Goal: Transaction & Acquisition: Purchase product/service

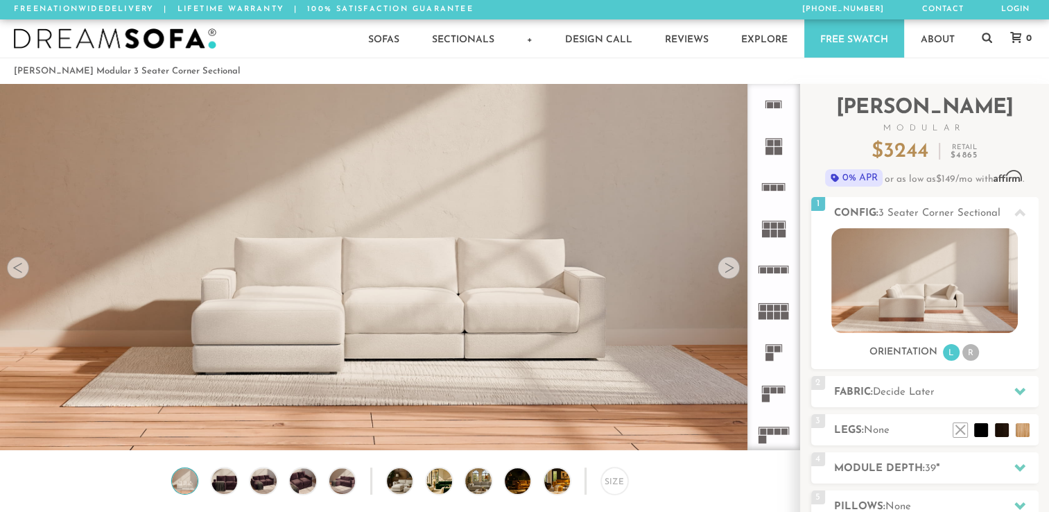
click at [734, 270] on div at bounding box center [729, 268] width 22 height 22
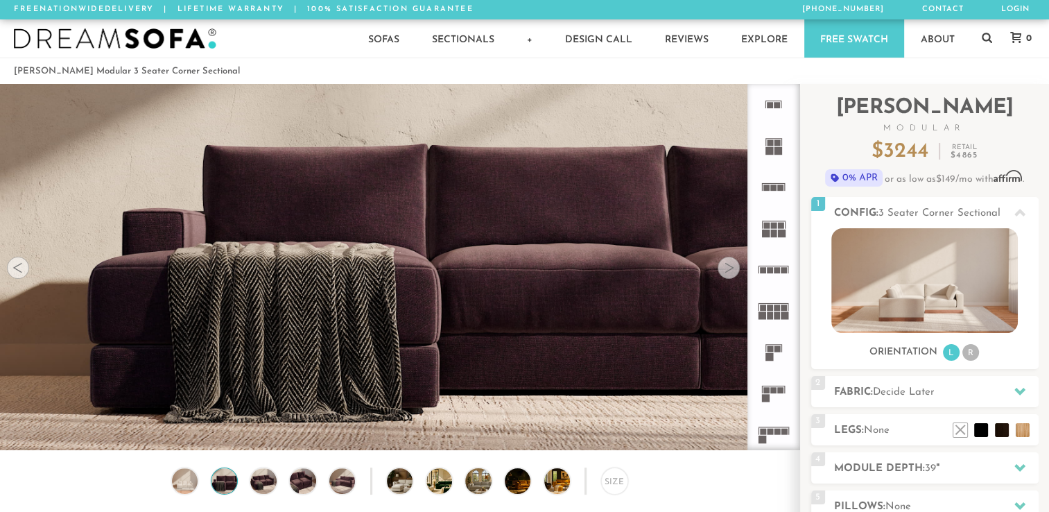
click at [729, 270] on div at bounding box center [729, 268] width 22 height 22
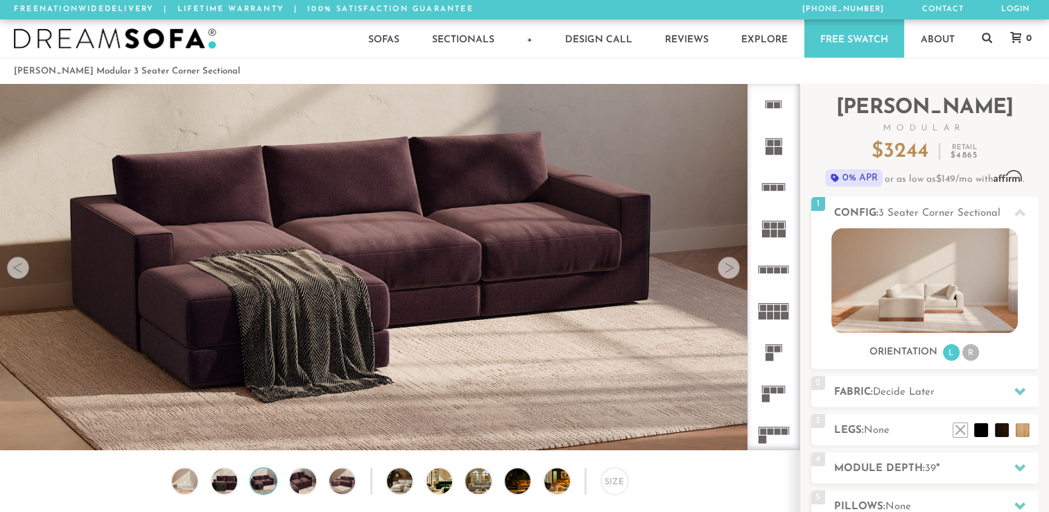
click at [729, 270] on div at bounding box center [729, 268] width 22 height 22
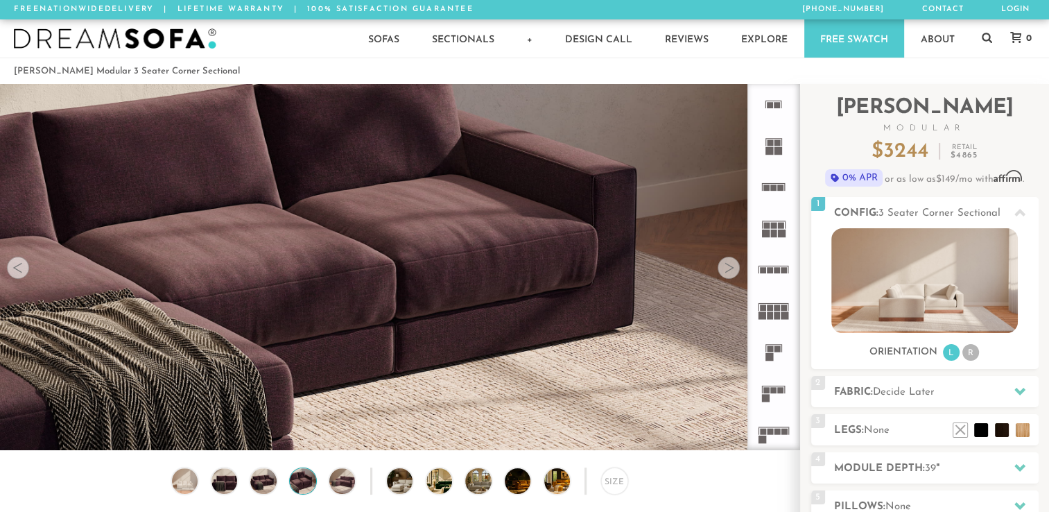
click at [729, 270] on div at bounding box center [729, 268] width 22 height 22
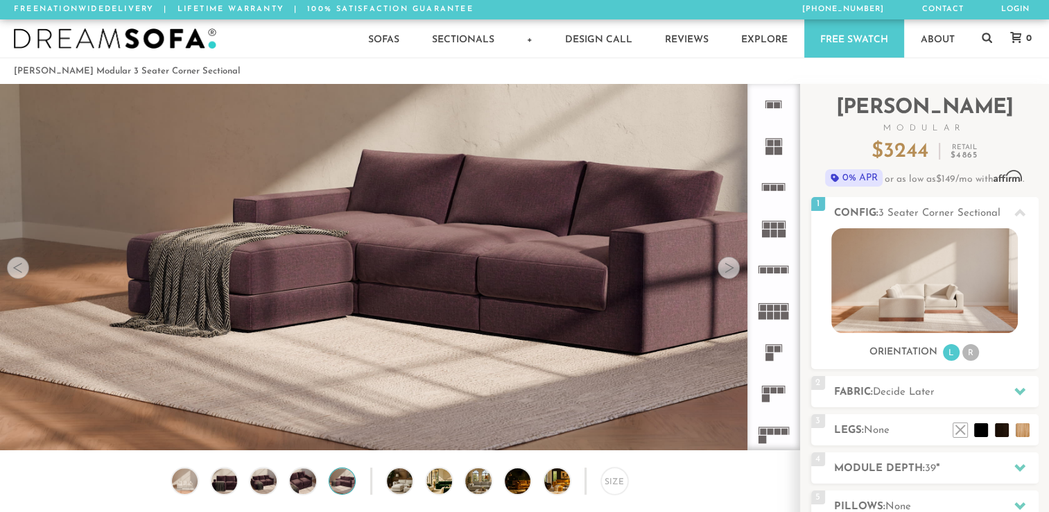
click at [729, 270] on div at bounding box center [729, 268] width 22 height 22
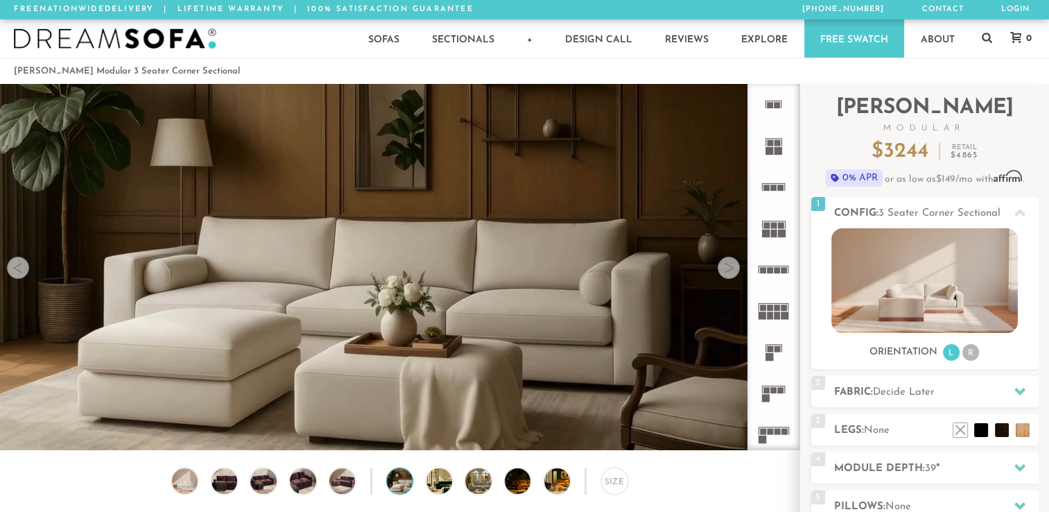
click at [729, 270] on div at bounding box center [729, 268] width 22 height 22
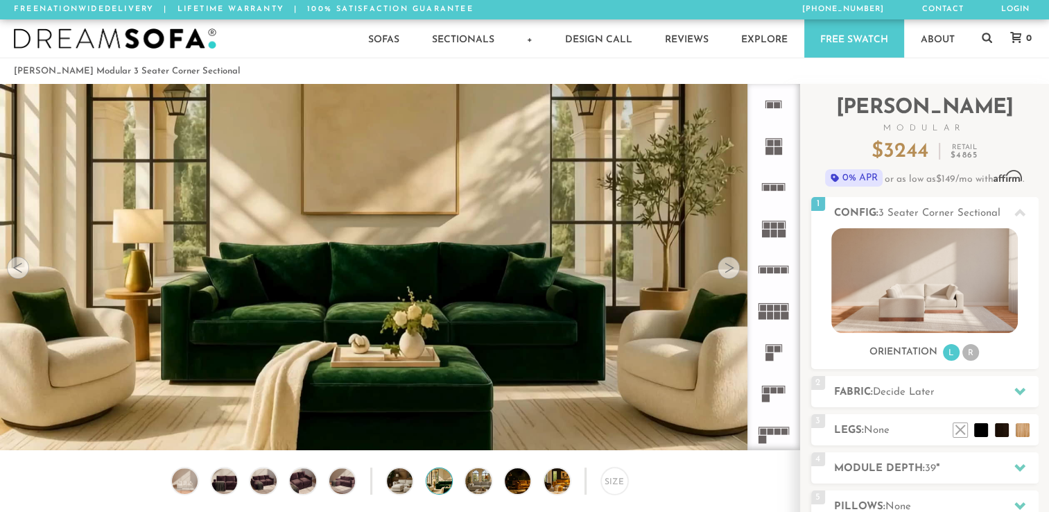
click at [729, 270] on div at bounding box center [729, 268] width 22 height 22
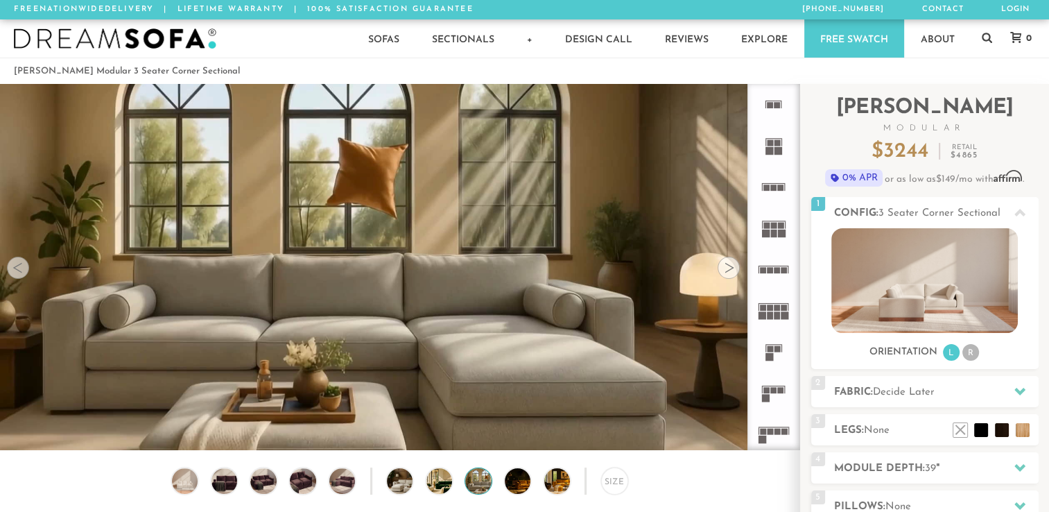
click at [729, 270] on div at bounding box center [729, 268] width 22 height 22
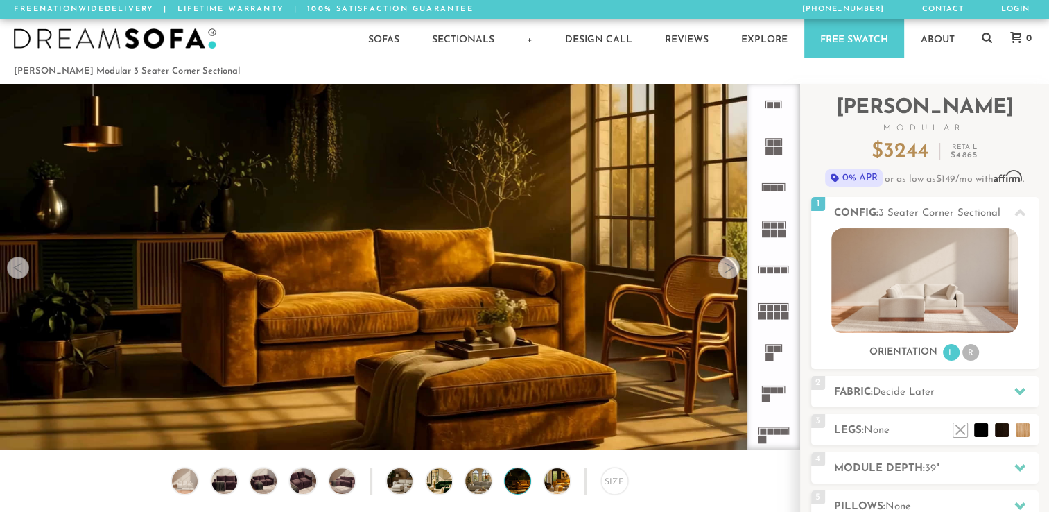
click at [729, 270] on div at bounding box center [729, 268] width 22 height 22
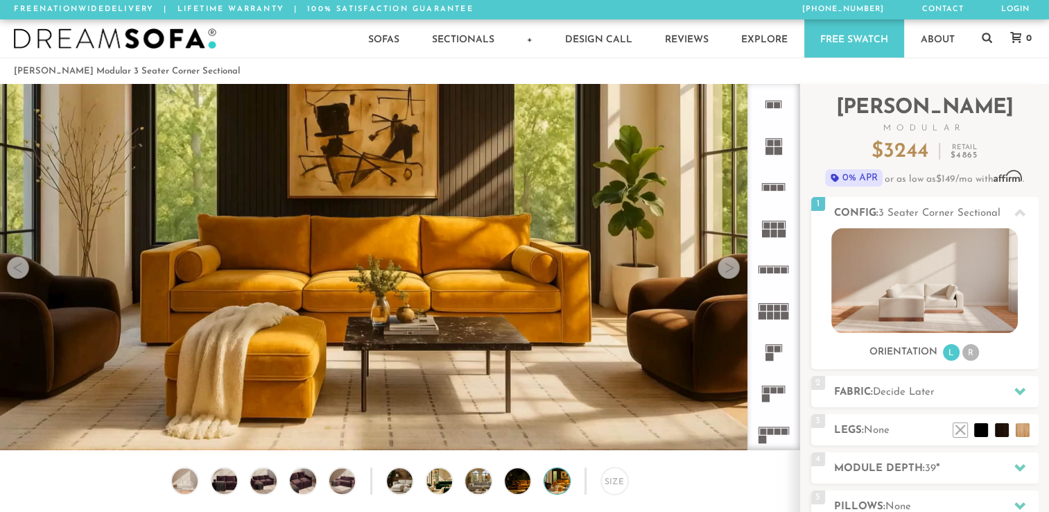
click at [729, 270] on div at bounding box center [729, 268] width 22 height 22
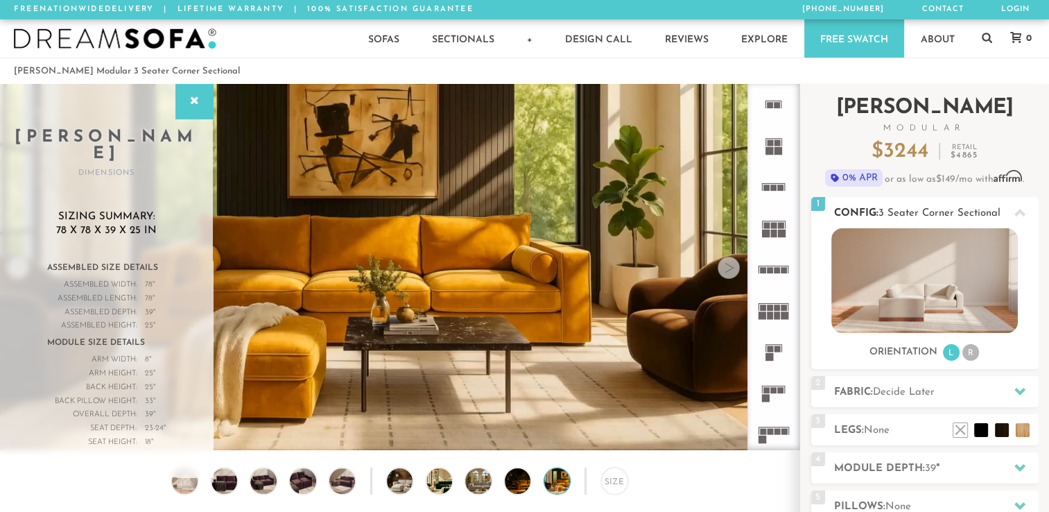
click at [923, 287] on img at bounding box center [924, 280] width 187 height 105
click at [408, 483] on img at bounding box center [410, 481] width 46 height 26
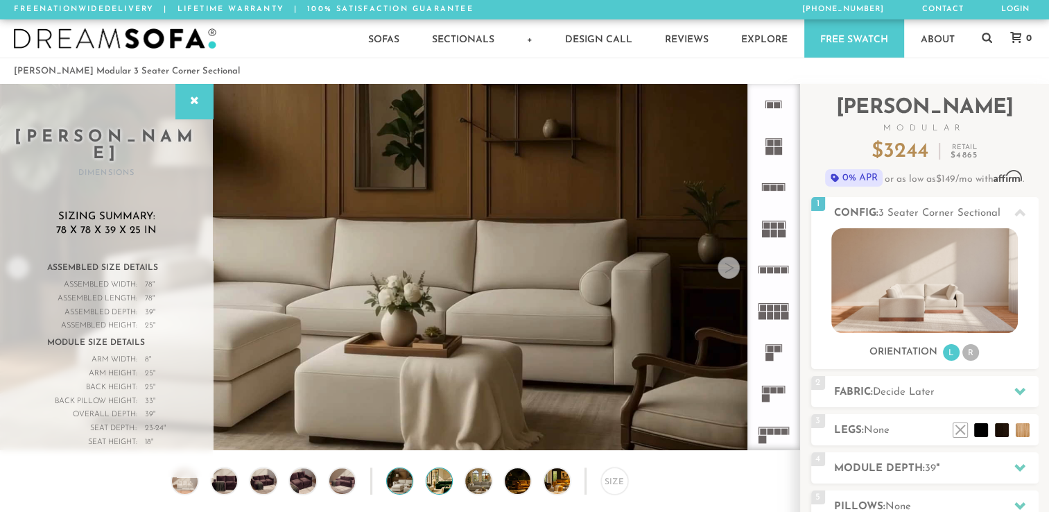
click at [429, 483] on img at bounding box center [449, 481] width 46 height 26
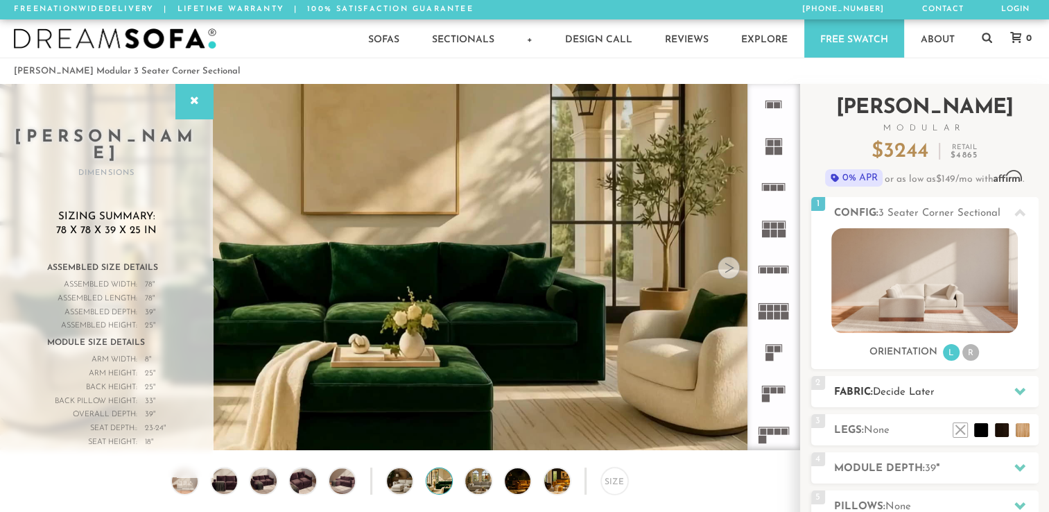
click at [1015, 391] on icon at bounding box center [1019, 391] width 11 height 11
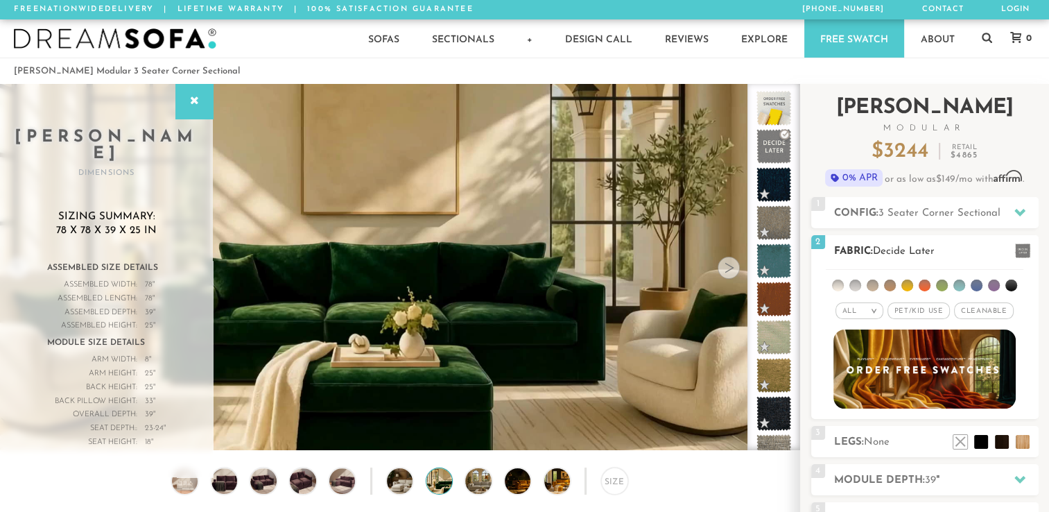
click at [919, 315] on span "Pet/Kid Use x" at bounding box center [919, 310] width 62 height 17
click at [194, 98] on icon at bounding box center [194, 101] width 15 height 11
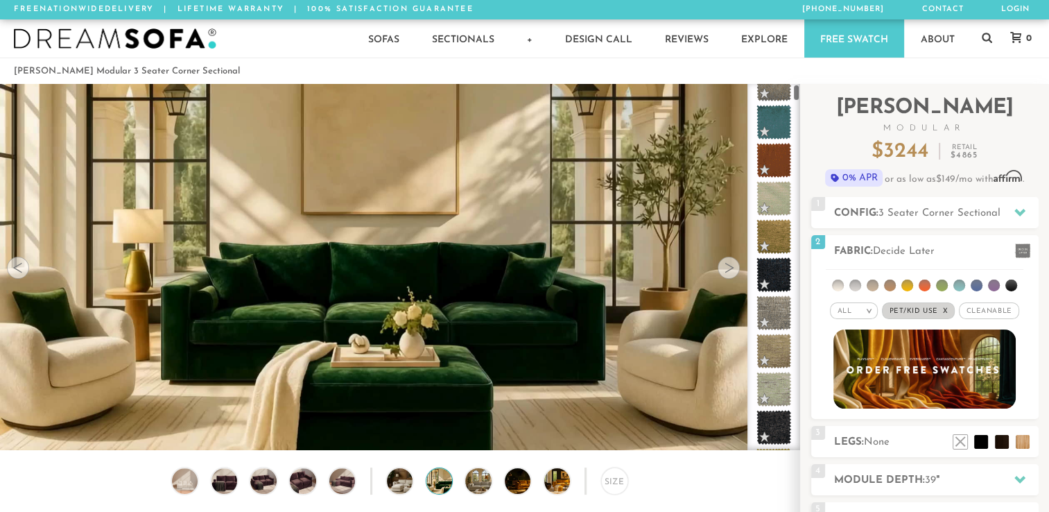
scroll to position [0, 0]
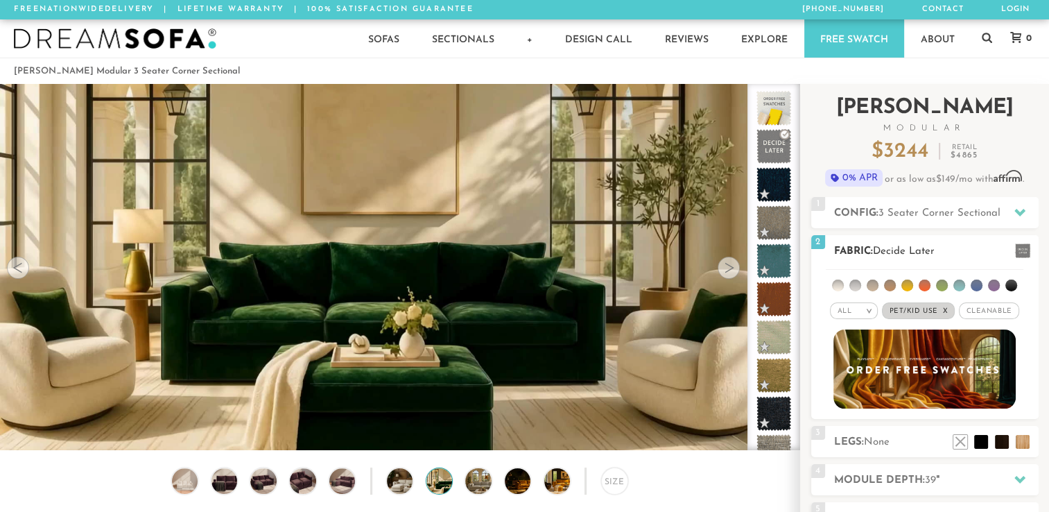
click at [987, 311] on span "Cleanable x" at bounding box center [989, 310] width 60 height 17
click at [987, 311] on span "Cleanable x" at bounding box center [989, 310] width 70 height 17
drag, startPoint x: 987, startPoint y: 311, endPoint x: 965, endPoint y: 243, distance: 72.1
click at [965, 243] on div "2 Fabric: Decide Later" at bounding box center [924, 250] width 227 height 31
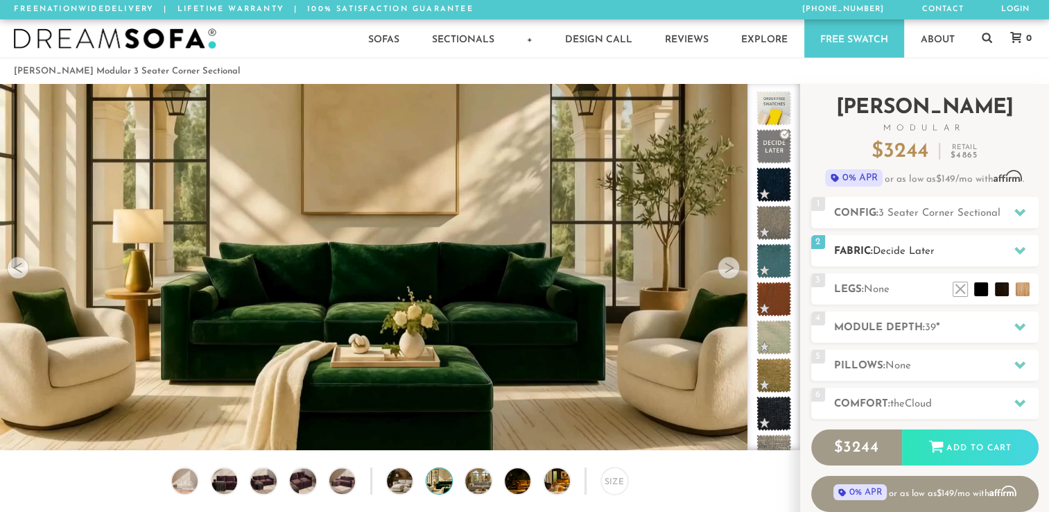
click at [1018, 248] on icon at bounding box center [1019, 251] width 11 height 8
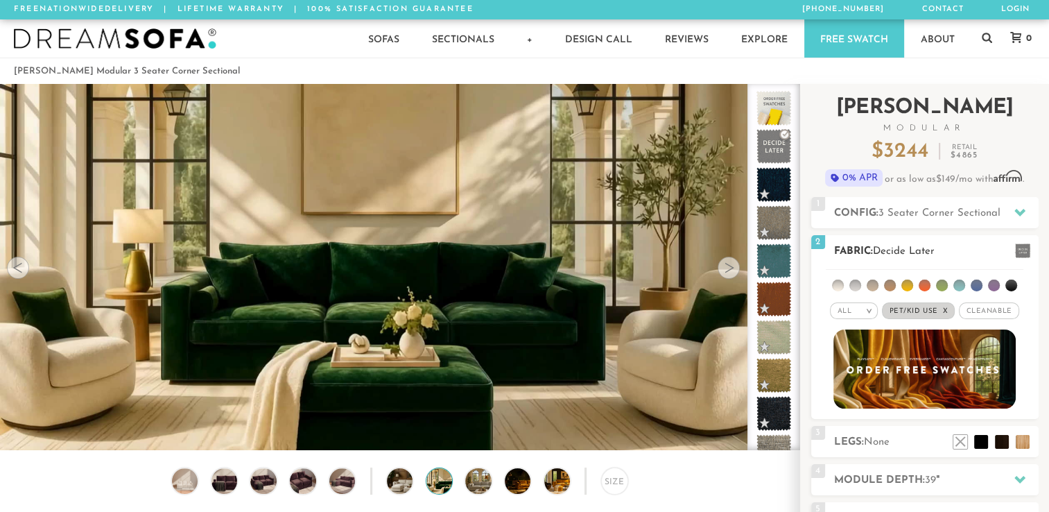
click at [985, 311] on span "Cleanable x" at bounding box center [989, 310] width 60 height 17
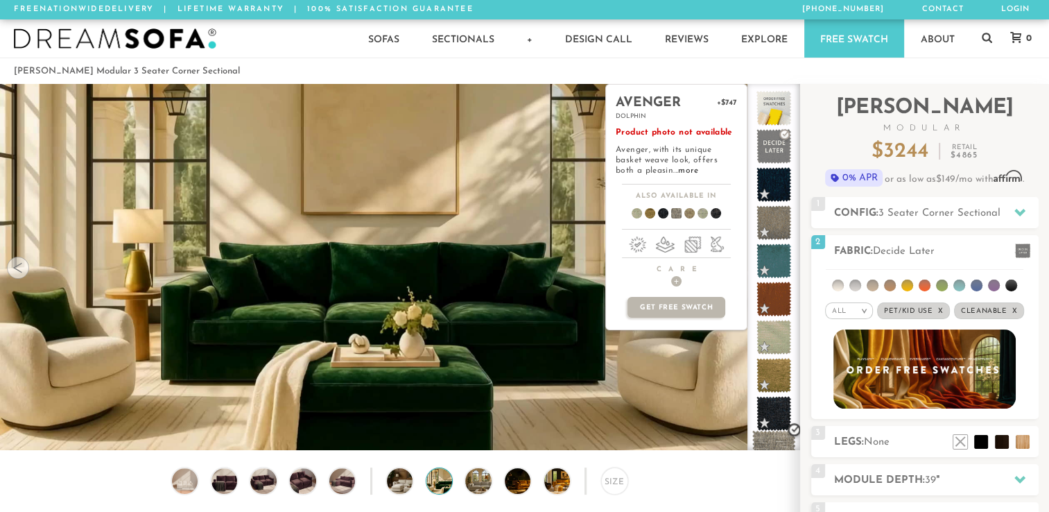
click at [772, 444] on span at bounding box center [774, 452] width 44 height 44
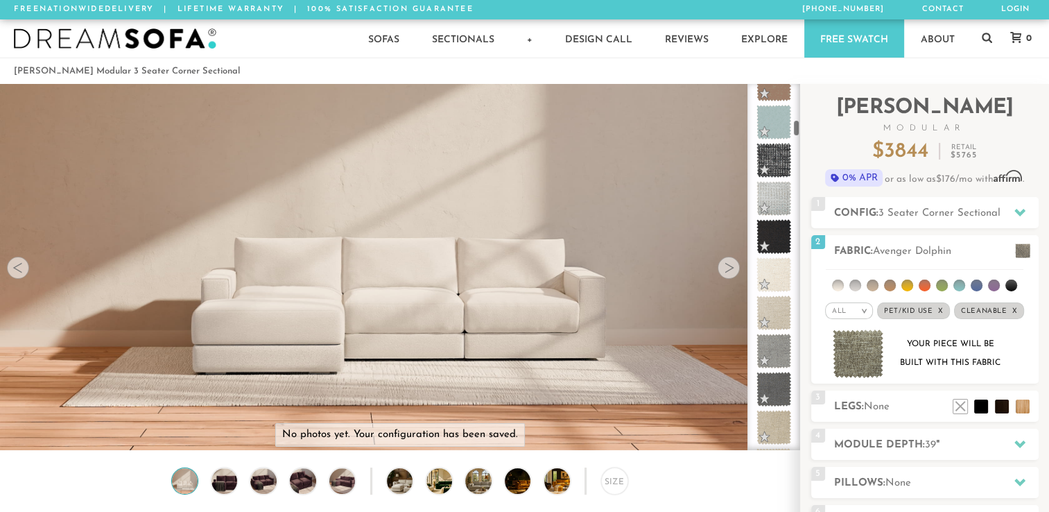
scroll to position [777, 0]
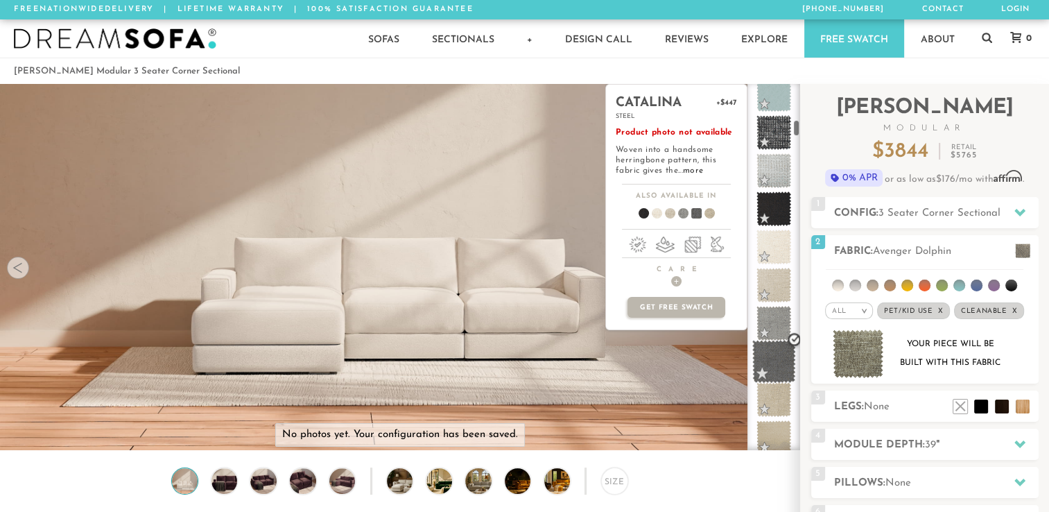
click at [771, 354] on span at bounding box center [774, 362] width 44 height 44
